Goal: Obtain resource: Obtain resource

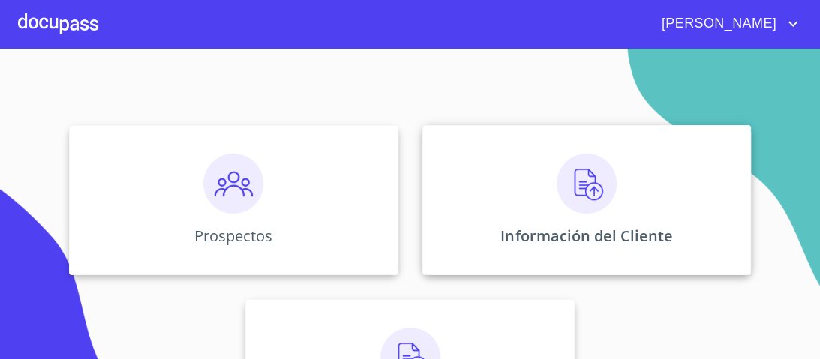
scroll to position [120, 0]
click at [570, 174] on img at bounding box center [587, 182] width 60 height 60
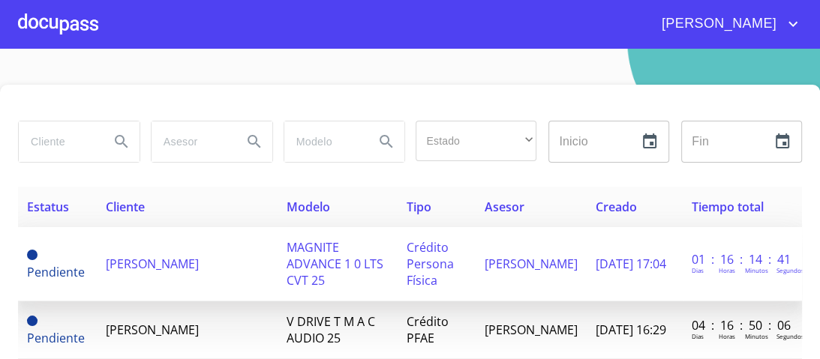
click at [199, 256] on span "[PERSON_NAME]" at bounding box center [152, 264] width 93 height 17
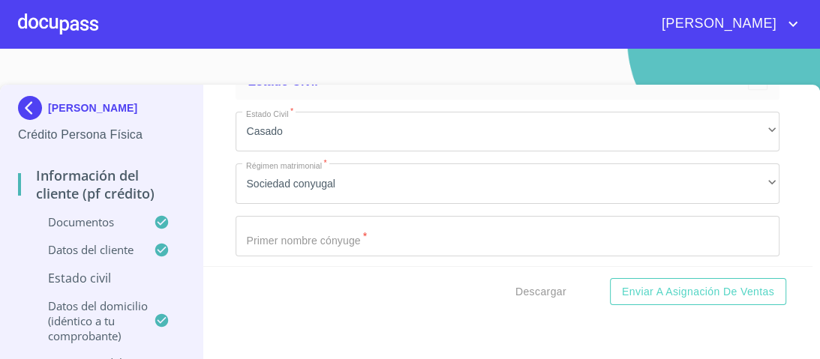
scroll to position [5523, 0]
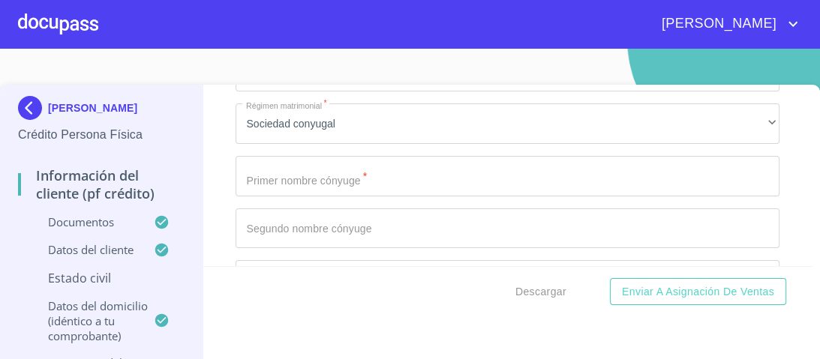
click at [253, 173] on input "Documento de identificación.   *" at bounding box center [508, 176] width 544 height 41
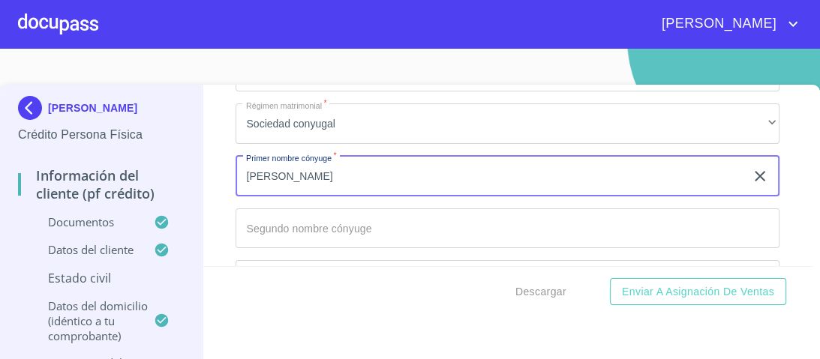
type input "[PERSON_NAME]"
click at [248, 221] on input "Documento de identificación.   *" at bounding box center [508, 229] width 544 height 41
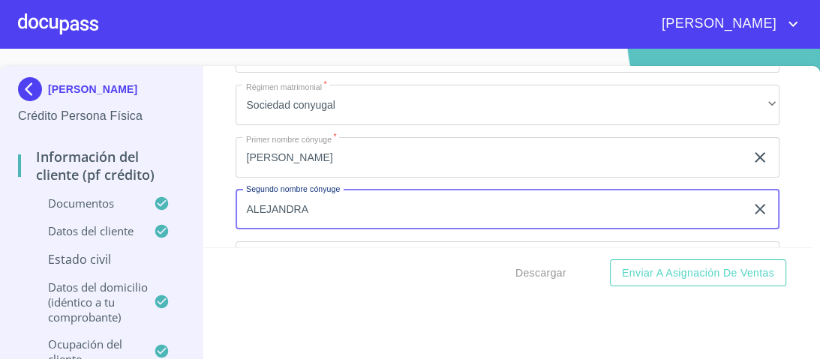
scroll to position [0, 0]
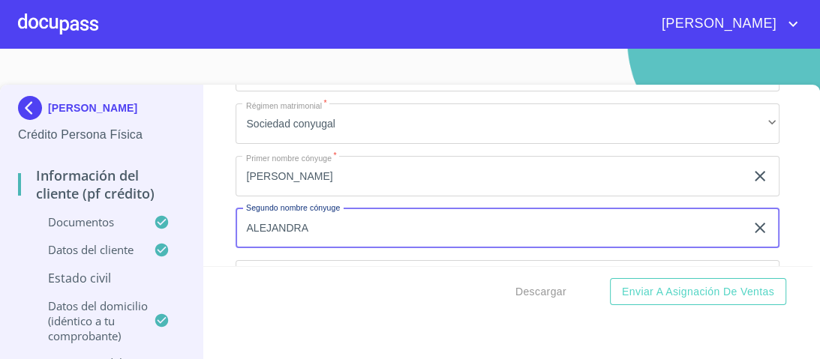
type input "ALEJANDRA"
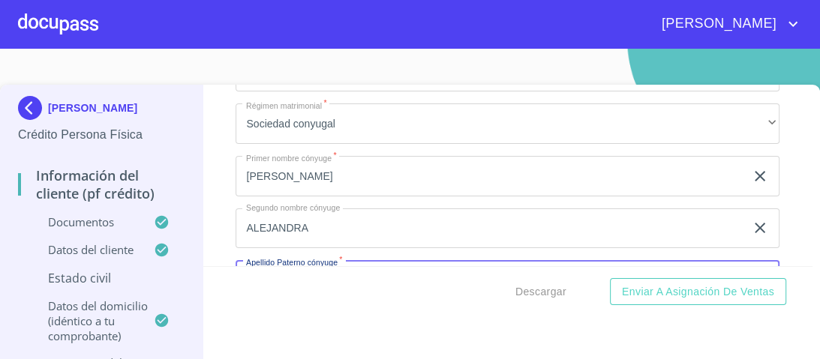
scroll to position [5547, 0]
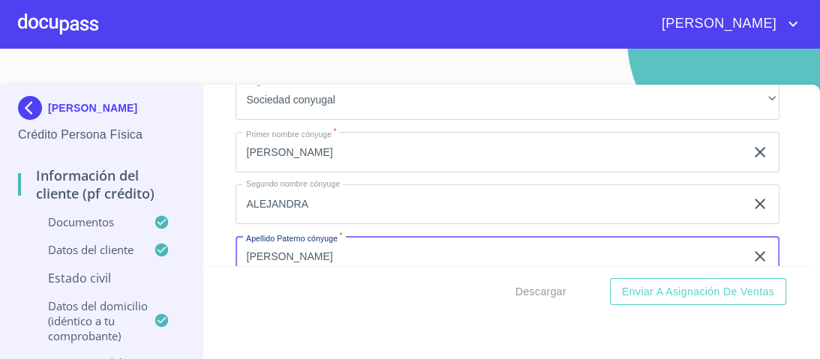
type input "[PERSON_NAME]"
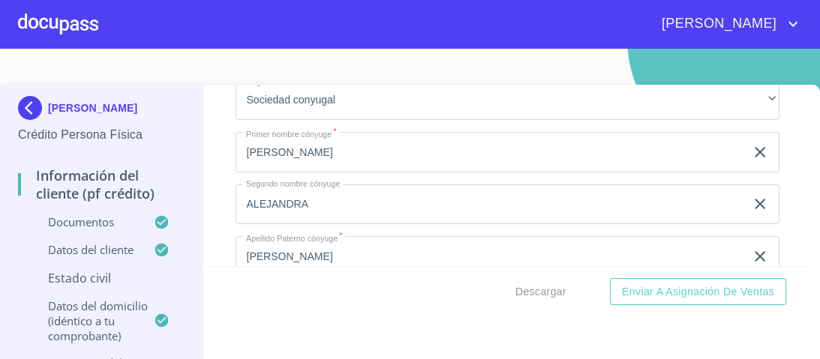
scroll to position [5670, 0]
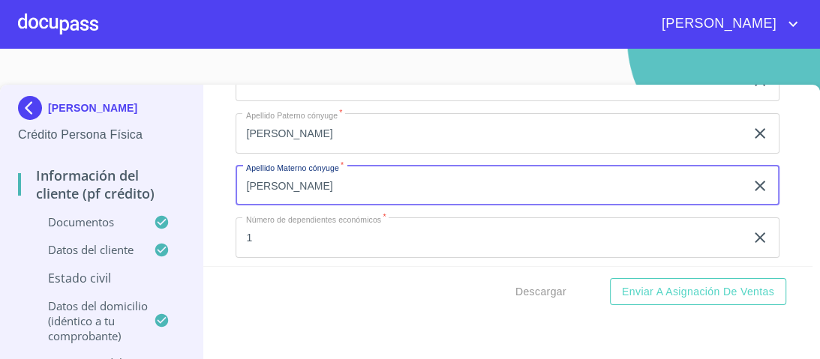
type input "[PERSON_NAME]"
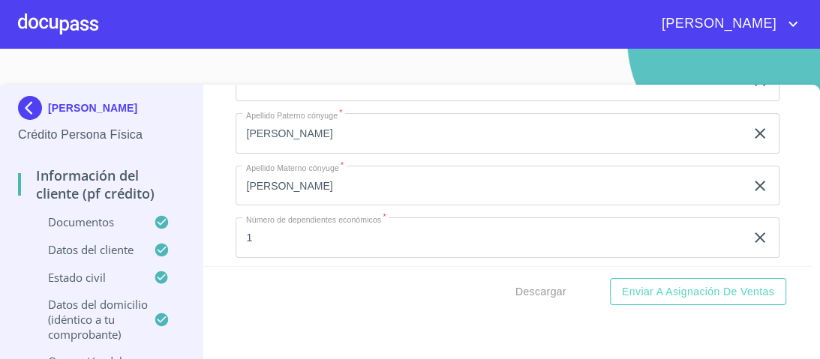
click at [709, 221] on input "1" at bounding box center [490, 238] width 509 height 41
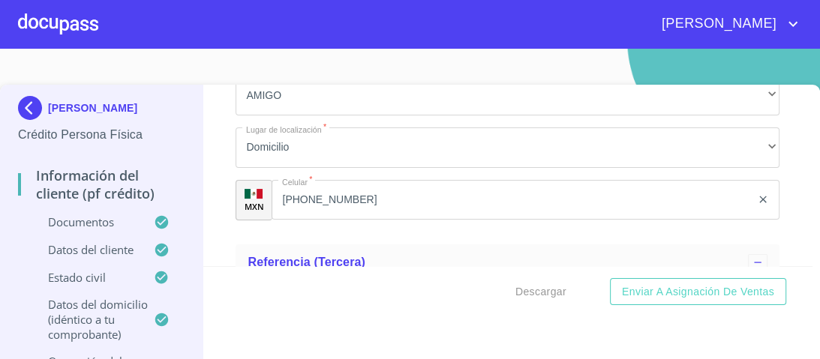
scroll to position [8491, 0]
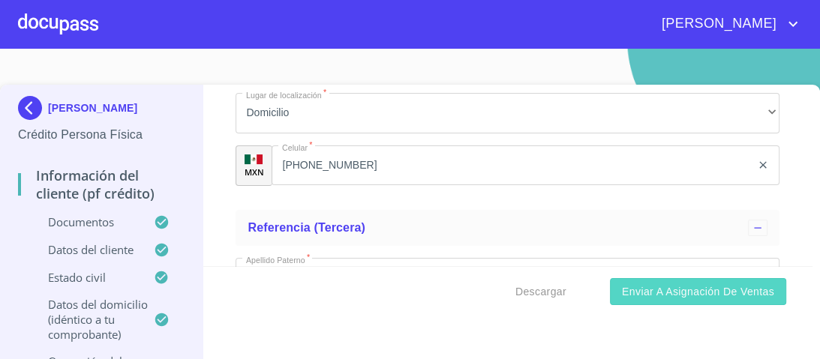
click at [711, 291] on span "Enviar a Asignación de Ventas" at bounding box center [698, 292] width 152 height 19
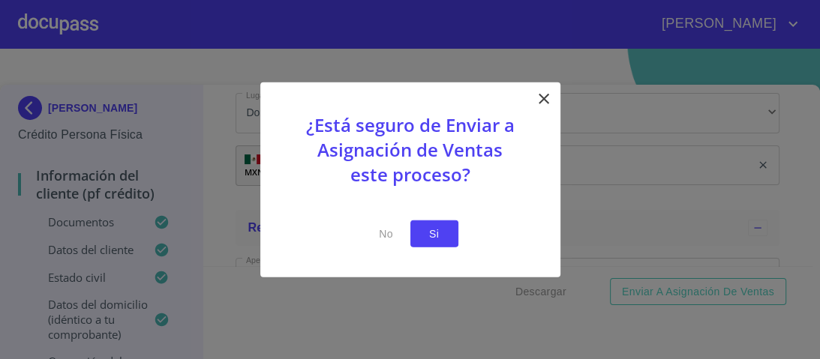
click at [431, 228] on span "Si" at bounding box center [434, 233] width 24 height 19
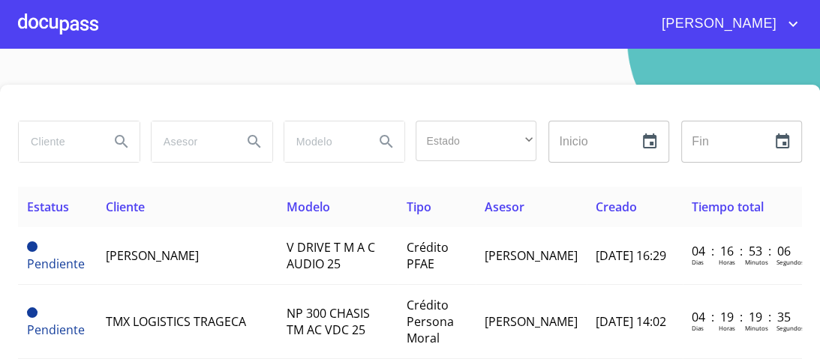
click at [57, 143] on input "search" at bounding box center [58, 142] width 79 height 41
type input "[PERSON_NAME]"
click at [123, 147] on icon "Search" at bounding box center [122, 142] width 18 height 18
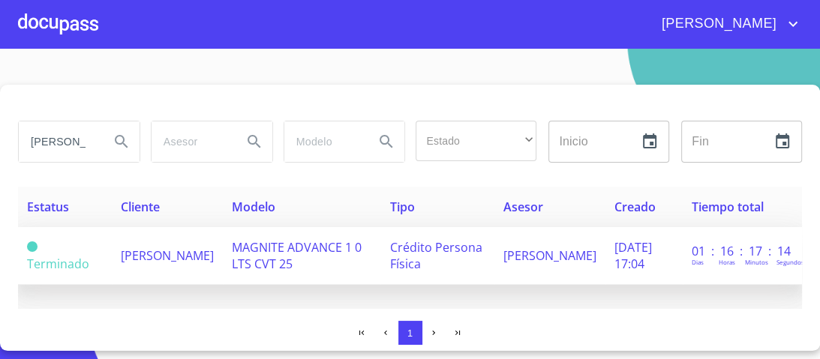
click at [156, 251] on span "[PERSON_NAME]" at bounding box center [167, 256] width 93 height 17
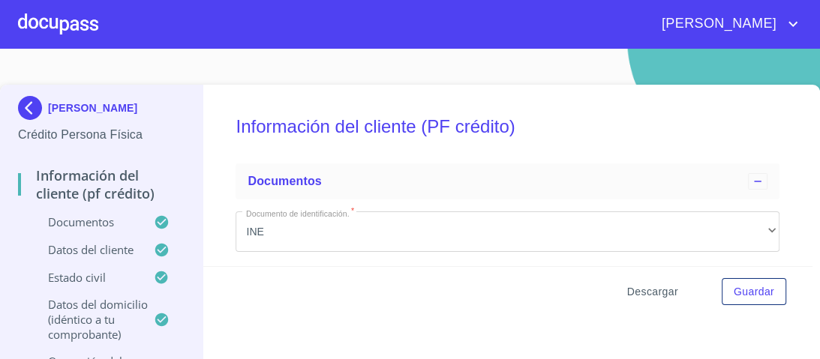
click at [645, 289] on span "Descargar" at bounding box center [652, 292] width 51 height 19
click at [65, 25] on div at bounding box center [58, 24] width 80 height 48
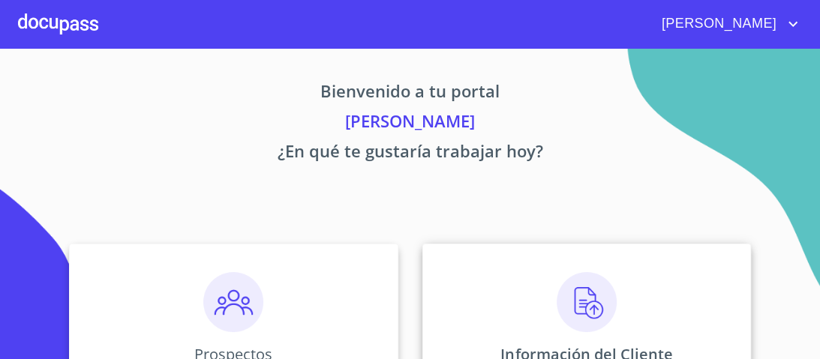
click at [573, 303] on img at bounding box center [587, 302] width 60 height 60
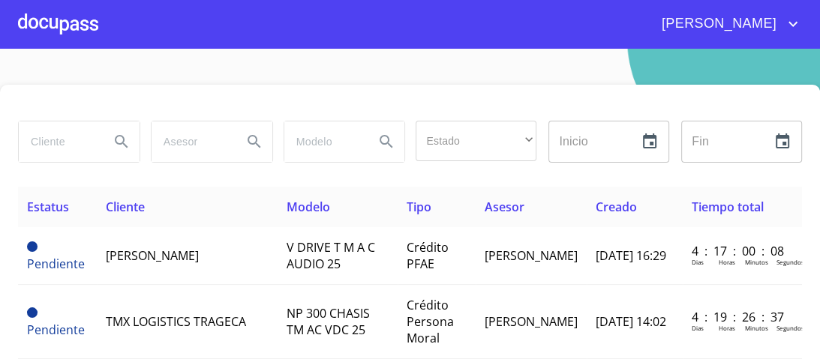
click at [41, 147] on input "search" at bounding box center [58, 142] width 79 height 41
type input "[PERSON_NAME] [PERSON_NAME]"
click at [117, 140] on icon "Search" at bounding box center [122, 142] width 18 height 18
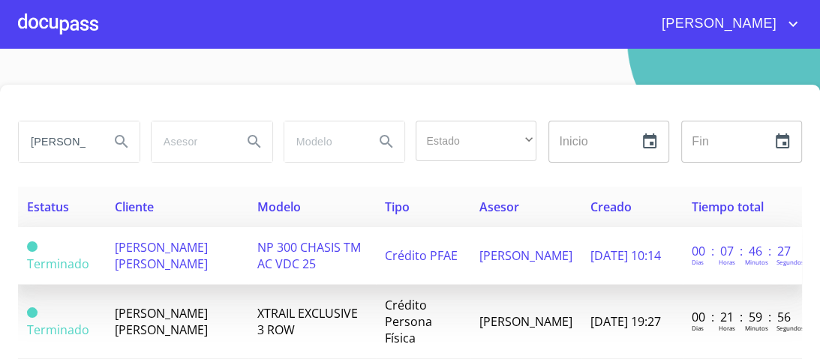
click at [179, 249] on span "[PERSON_NAME] [PERSON_NAME]" at bounding box center [161, 255] width 93 height 33
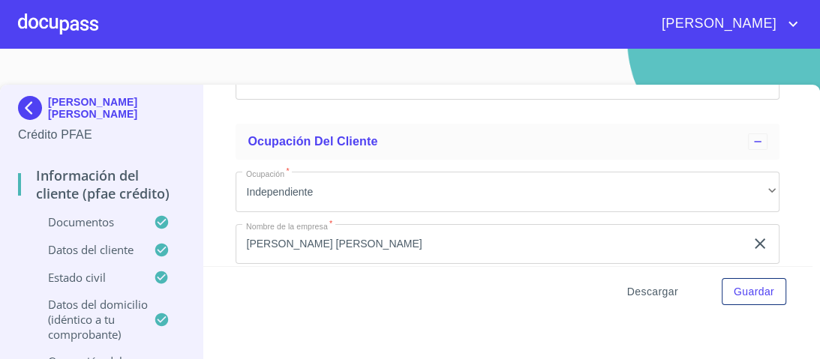
scroll to position [4502, 0]
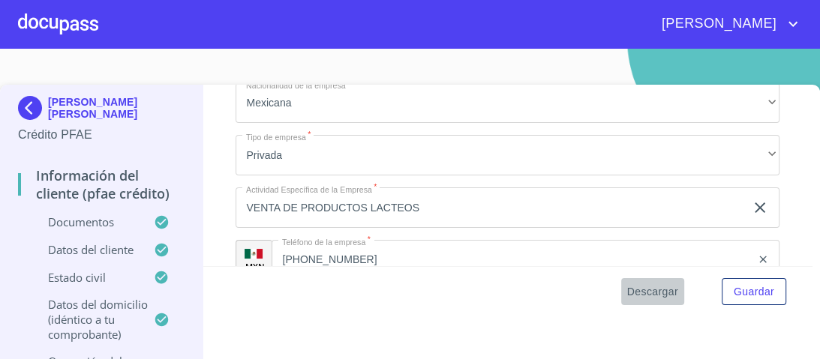
click at [634, 293] on span "Descargar" at bounding box center [652, 292] width 51 height 19
